Goal: Task Accomplishment & Management: Manage account settings

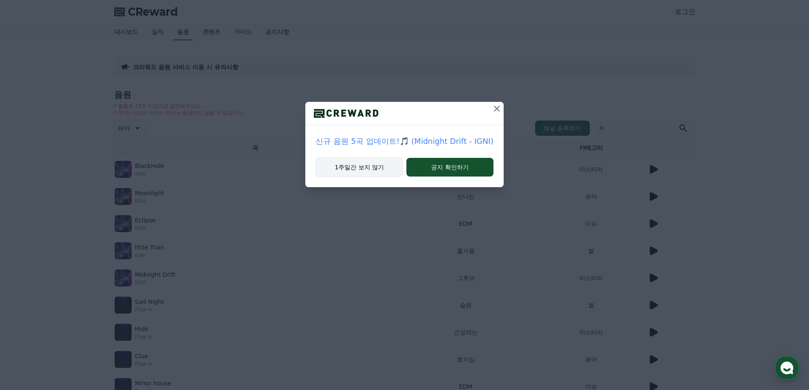
click at [376, 163] on button "1주일간 보지 않기" at bounding box center [358, 167] width 87 height 20
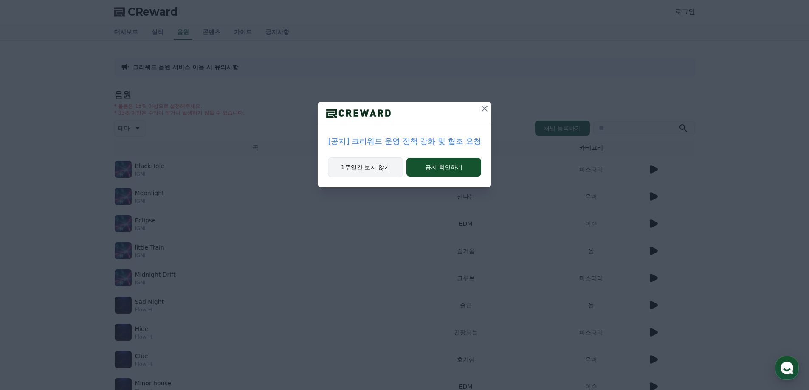
click at [363, 171] on button "1주일간 보지 않기" at bounding box center [365, 167] width 75 height 20
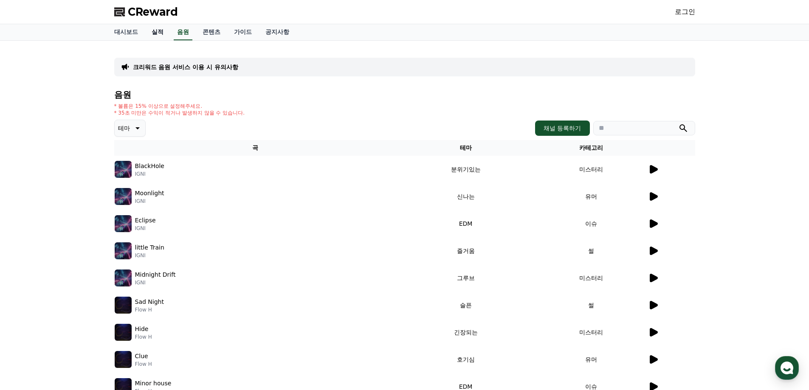
click at [156, 34] on link "실적" at bounding box center [157, 32] width 25 height 16
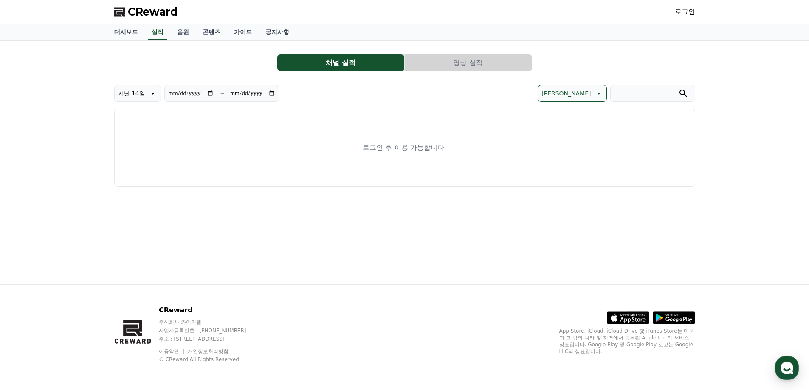
click at [578, 13] on link "로그인" at bounding box center [684, 12] width 20 height 10
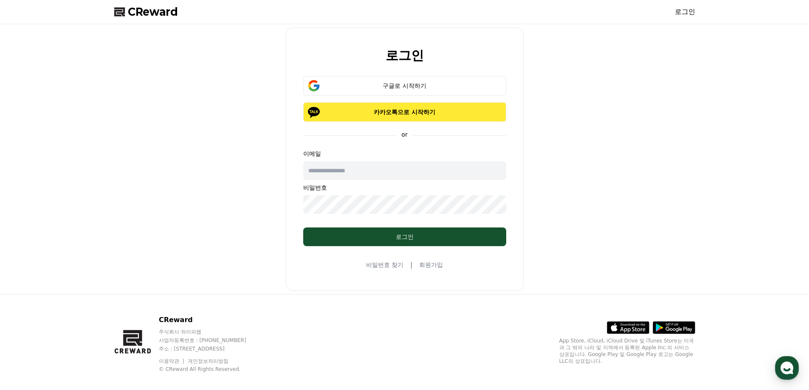
click at [405, 115] on p "카카오톡으로 시작하기" at bounding box center [404, 112] width 178 height 8
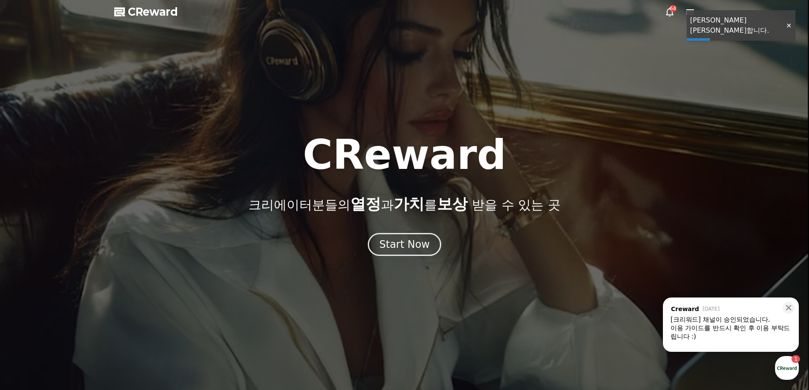
click at [416, 248] on div "Start Now" at bounding box center [404, 245] width 51 height 14
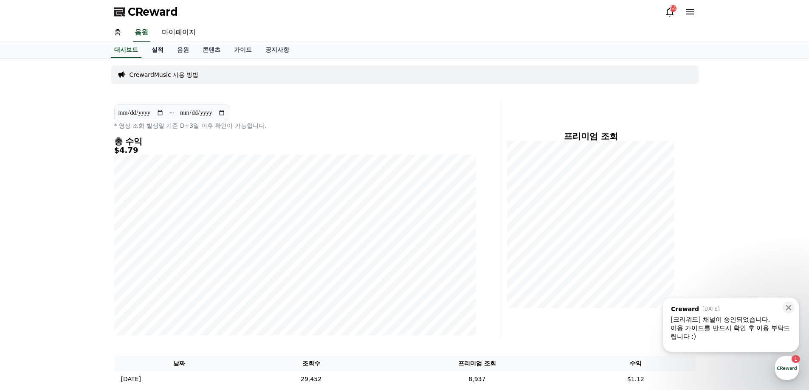
click at [151, 48] on link "실적" at bounding box center [157, 50] width 25 height 16
